Goal: Transaction & Acquisition: Purchase product/service

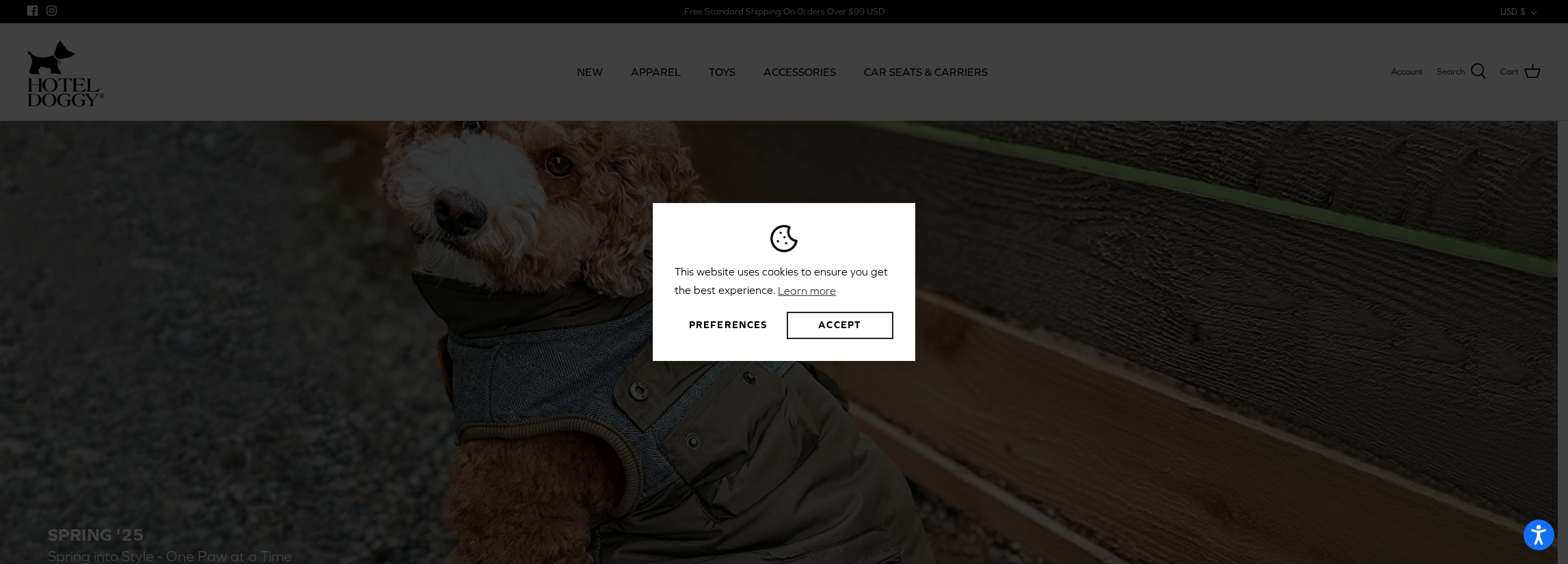
click at [817, 315] on button "Accept" at bounding box center [839, 325] width 106 height 28
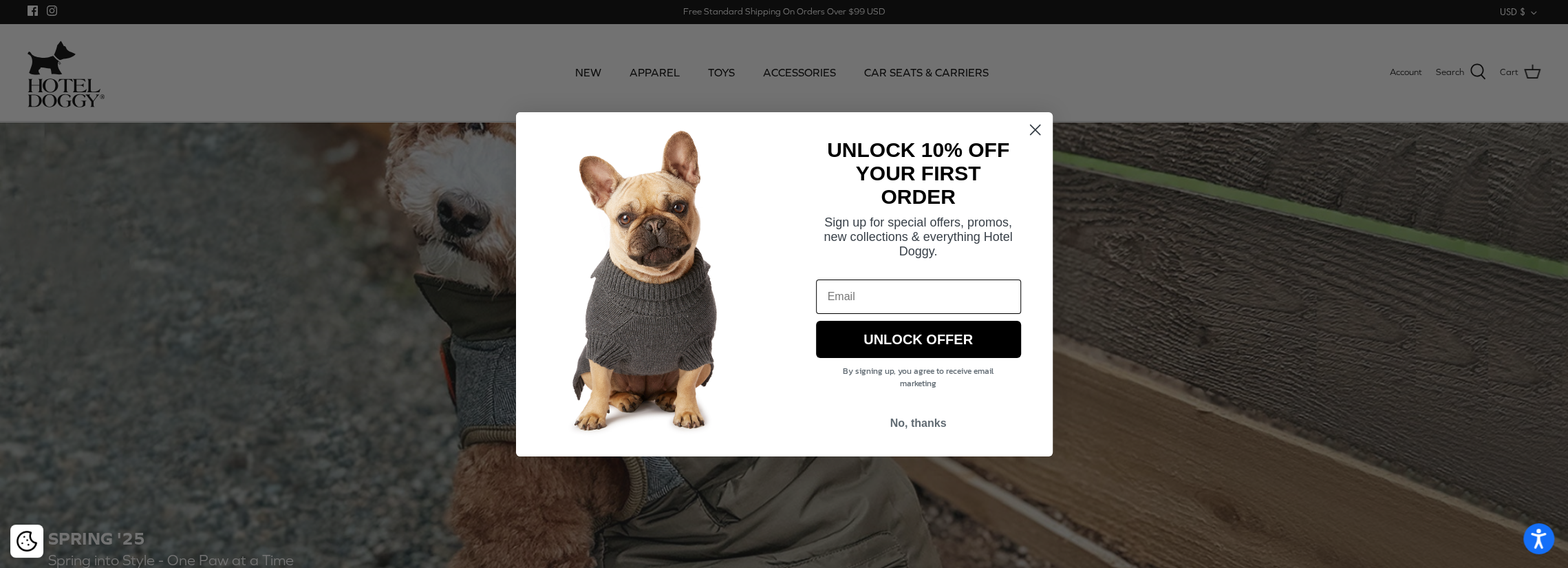
click at [1046, 129] on circle "Close dialog" at bounding box center [1034, 129] width 22 height 22
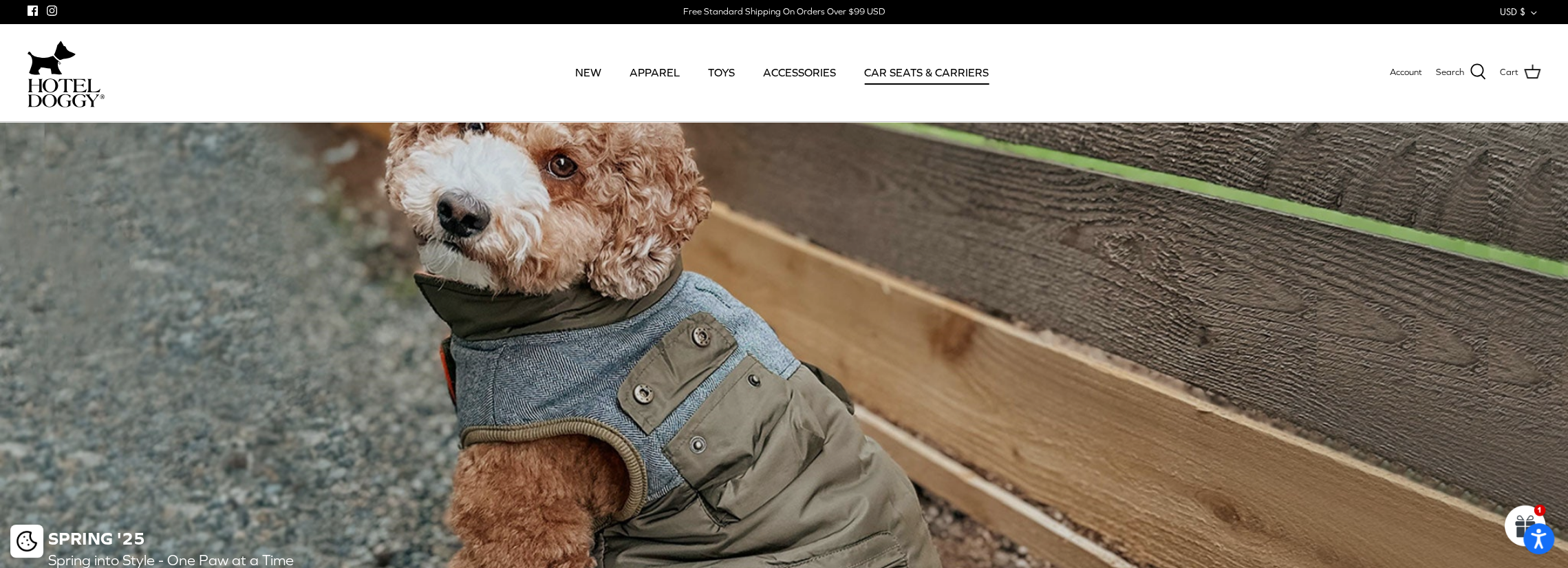
click at [934, 72] on link "CAR SEATS & CARRIERS" at bounding box center [926, 72] width 149 height 47
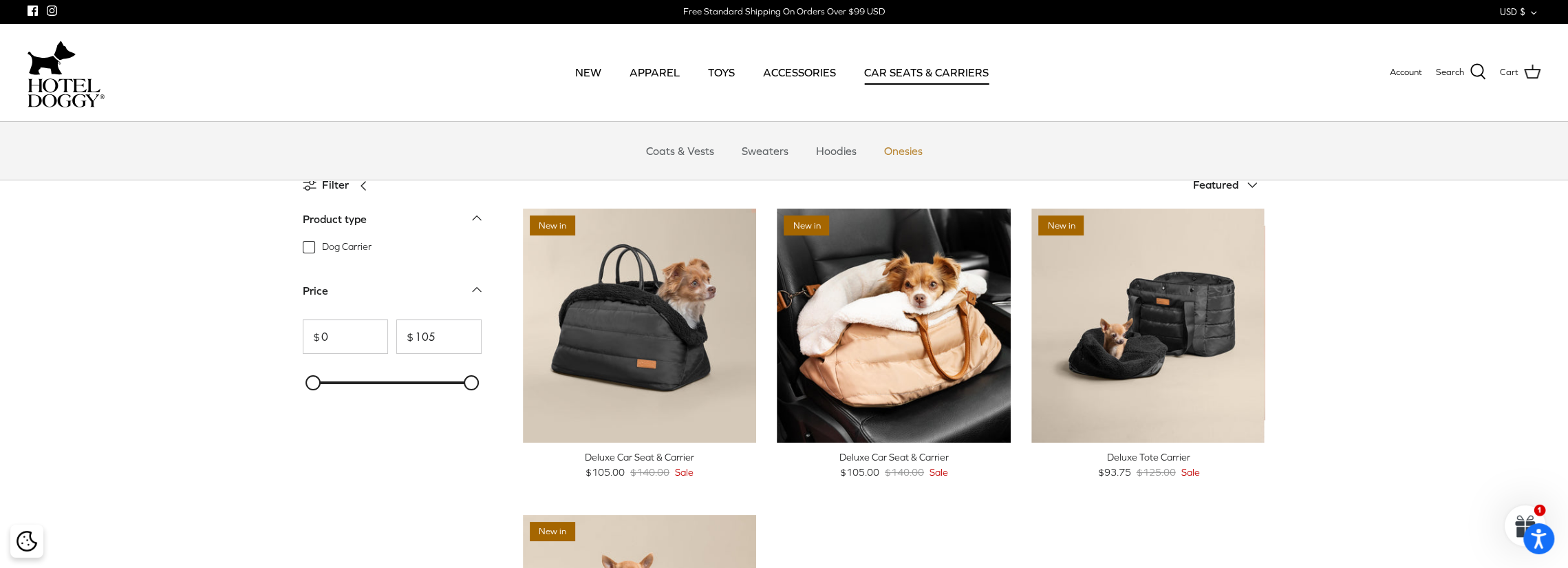
click at [880, 154] on link "Onesies" at bounding box center [903, 151] width 63 height 41
